Goal: Information Seeking & Learning: Check status

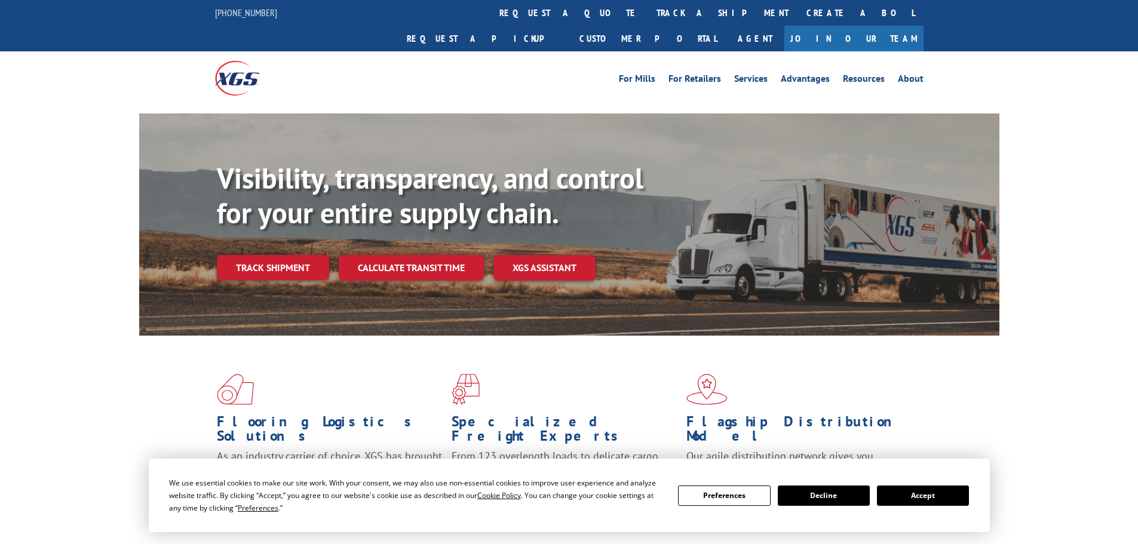
click at [916, 488] on button "Accept" at bounding box center [923, 496] width 92 height 20
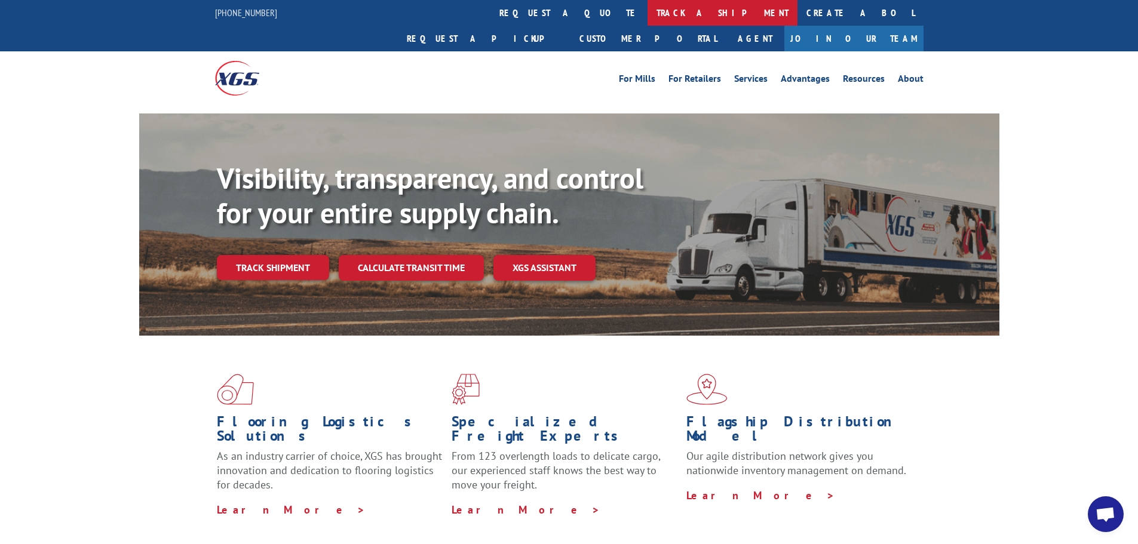
click at [647, 14] on link "track a shipment" at bounding box center [722, 13] width 150 height 26
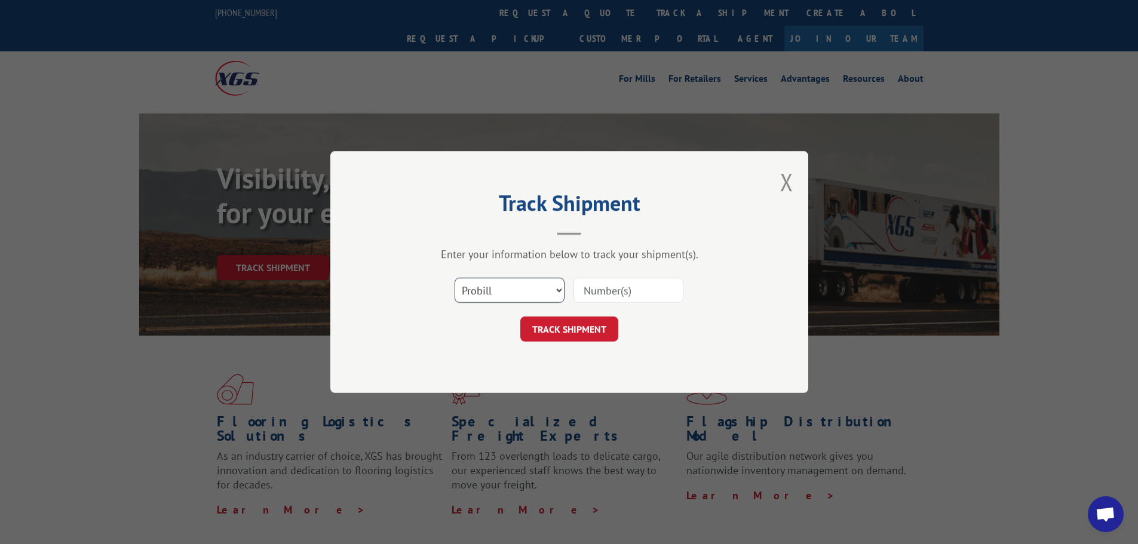
click at [478, 292] on select "Select category... Probill BOL PO" at bounding box center [509, 290] width 110 height 25
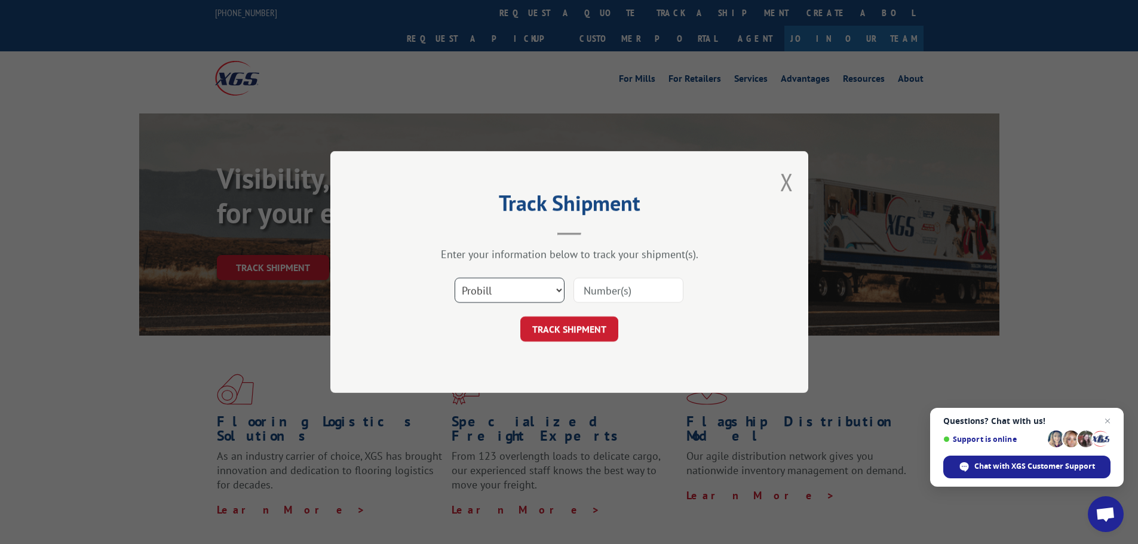
select select "bol"
click at [454, 278] on select "Select category... Probill BOL PO" at bounding box center [509, 290] width 110 height 25
click at [605, 289] on input at bounding box center [628, 290] width 110 height 25
paste input "6009118"
type input "6009118"
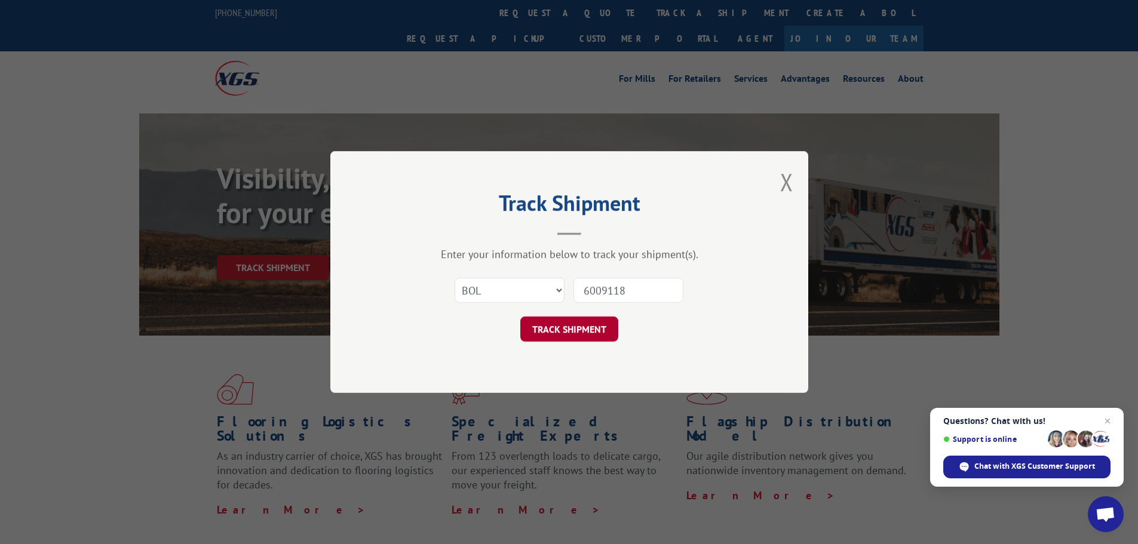
click at [574, 325] on button "TRACK SHIPMENT" at bounding box center [569, 329] width 98 height 25
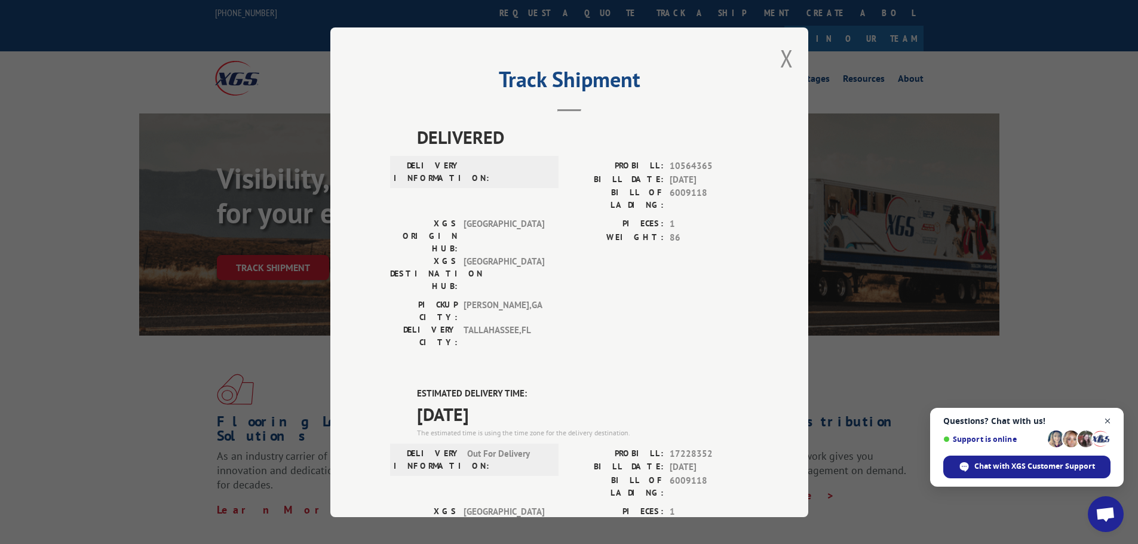
click at [1104, 419] on span "Close chat" at bounding box center [1107, 421] width 15 height 15
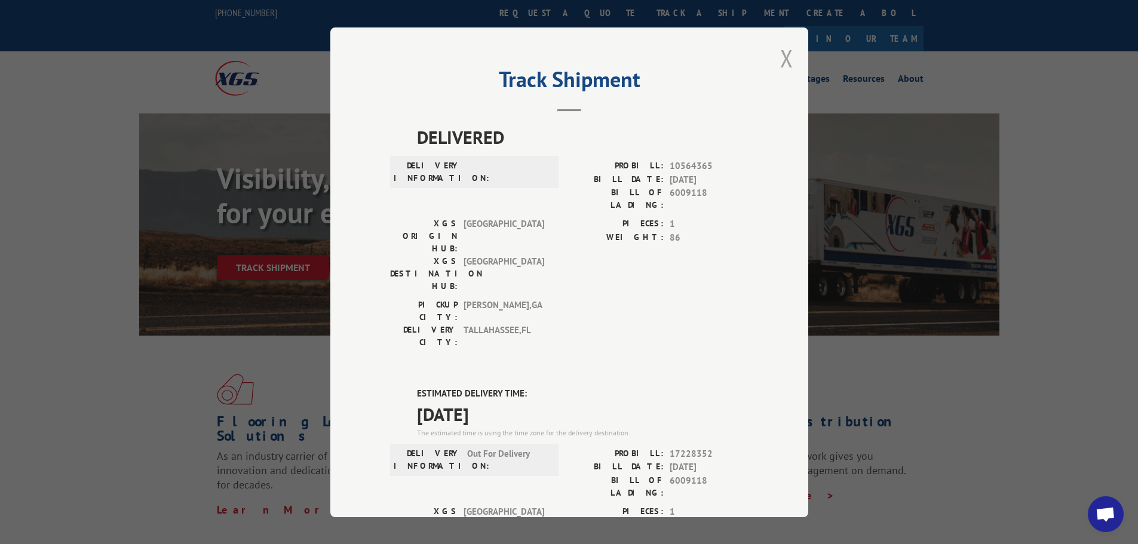
click at [782, 55] on button "Close modal" at bounding box center [786, 58] width 13 height 32
